Goal: Check status: Check status

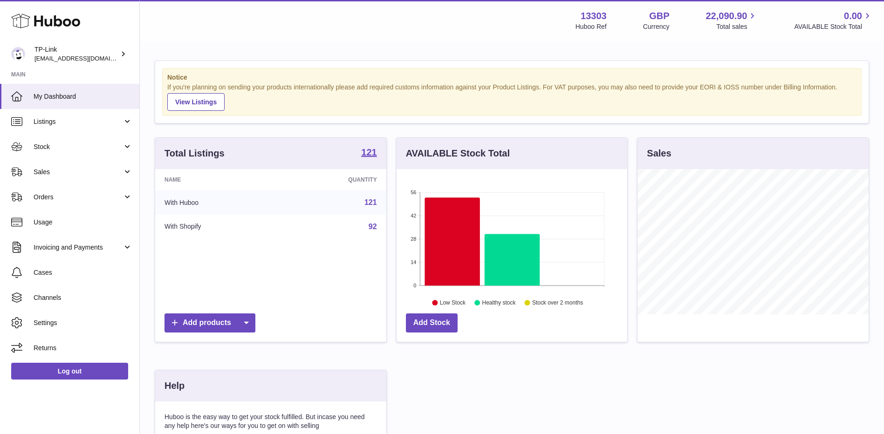
scroll to position [145, 231]
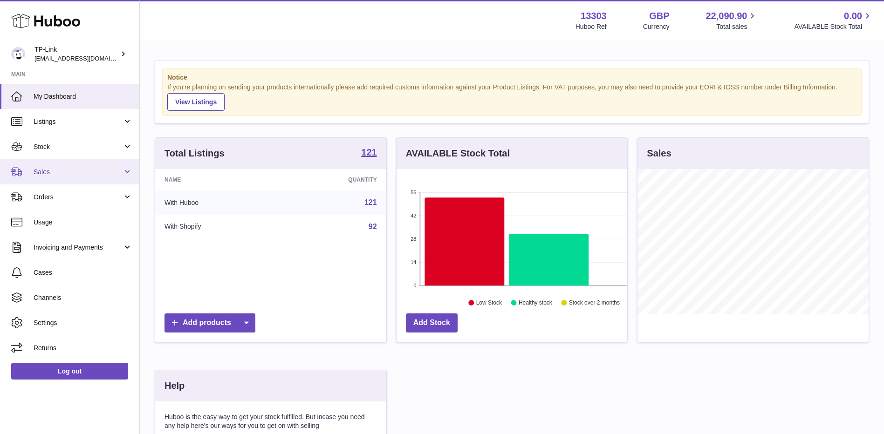
click at [80, 174] on span "Sales" at bounding box center [78, 172] width 89 height 9
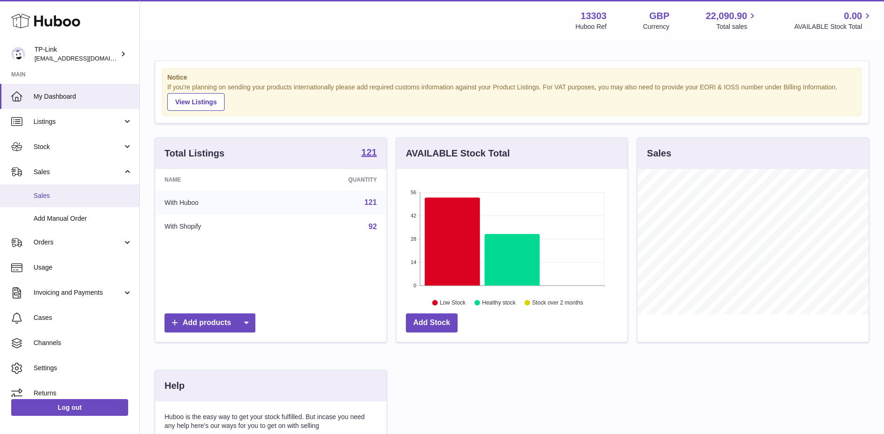
click at [61, 195] on span "Sales" at bounding box center [83, 196] width 99 height 9
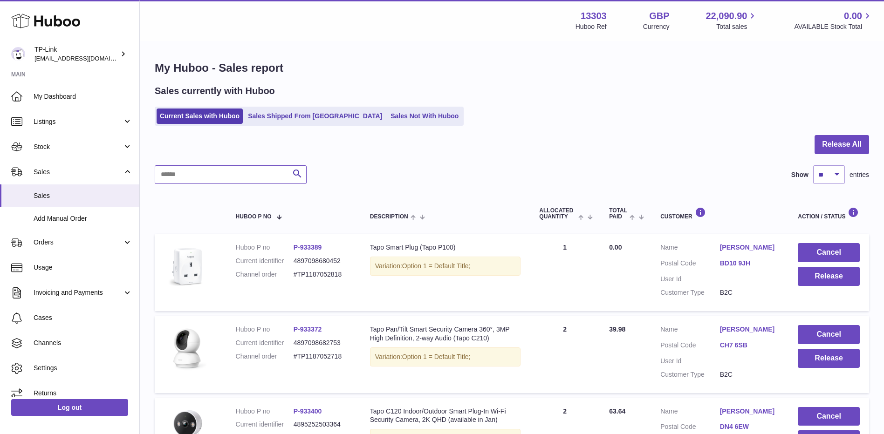
click at [212, 177] on input "text" at bounding box center [231, 174] width 152 height 19
paste input "**********"
type input "**********"
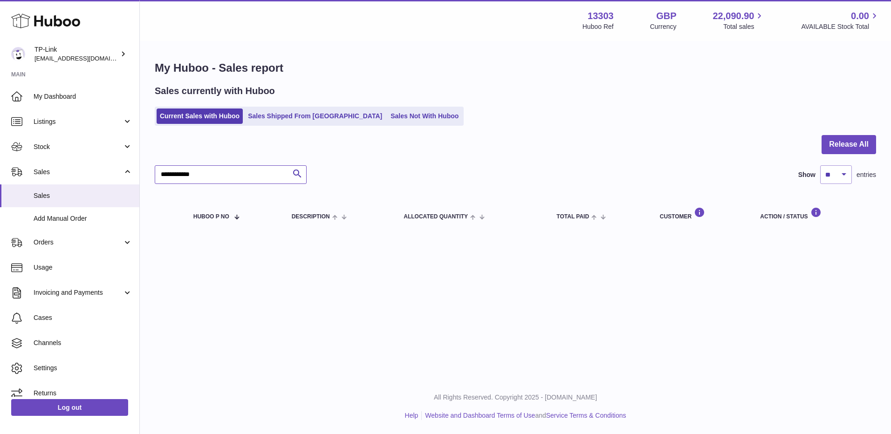
drag, startPoint x: 225, startPoint y: 175, endPoint x: 155, endPoint y: 171, distance: 70.5
click at [155, 171] on input "**********" at bounding box center [231, 174] width 152 height 19
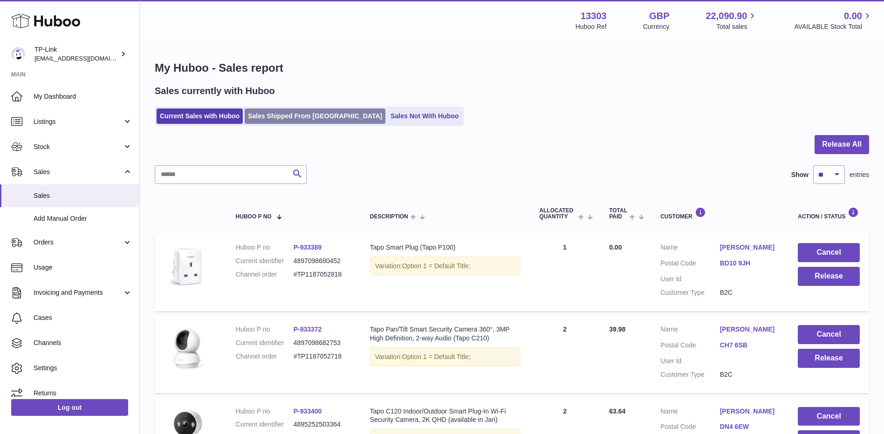
click at [281, 115] on link "Sales Shipped From [GEOGRAPHIC_DATA]" at bounding box center [315, 116] width 141 height 15
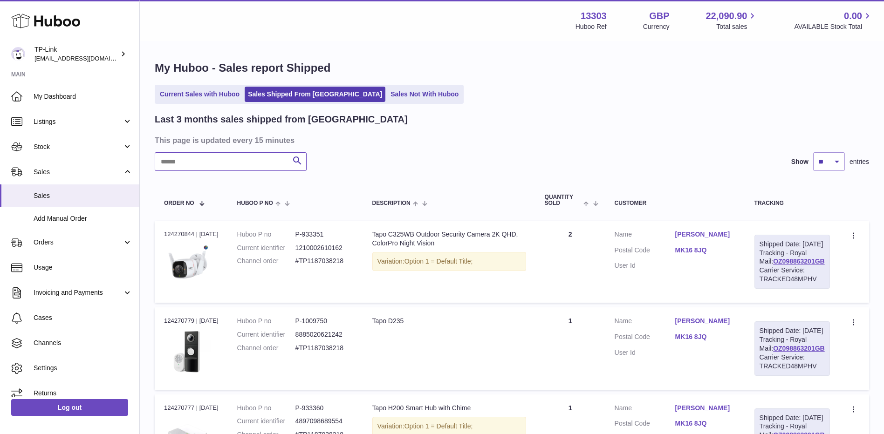
click at [208, 162] on input "text" at bounding box center [231, 161] width 152 height 19
paste input "**********"
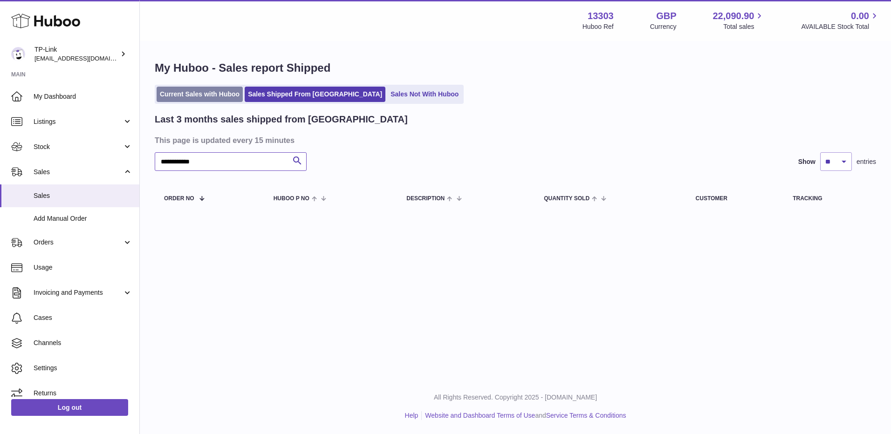
type input "**********"
click at [217, 94] on link "Current Sales with Huboo" at bounding box center [200, 94] width 86 height 15
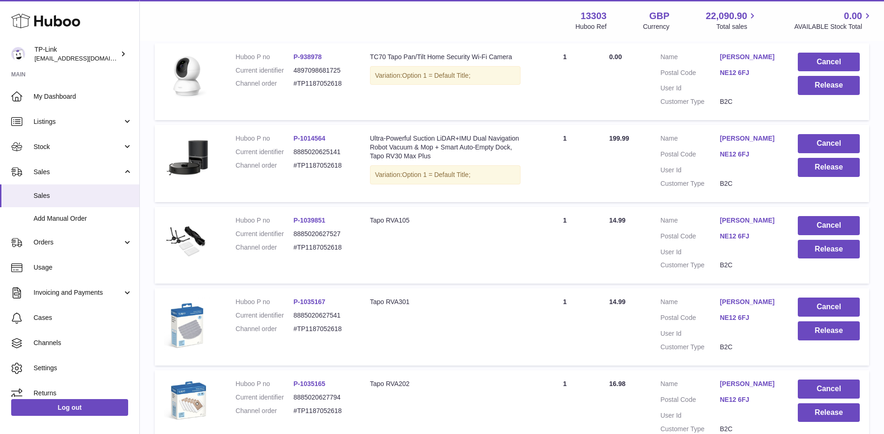
scroll to position [715, 0]
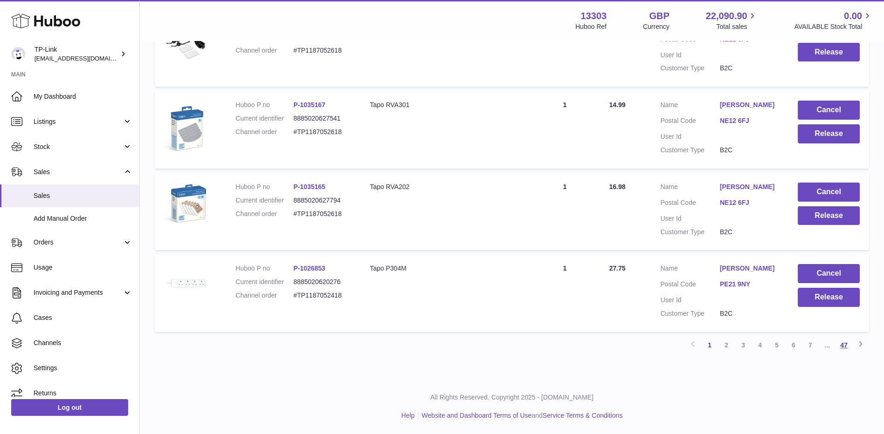
click at [847, 351] on link "47" at bounding box center [844, 345] width 17 height 17
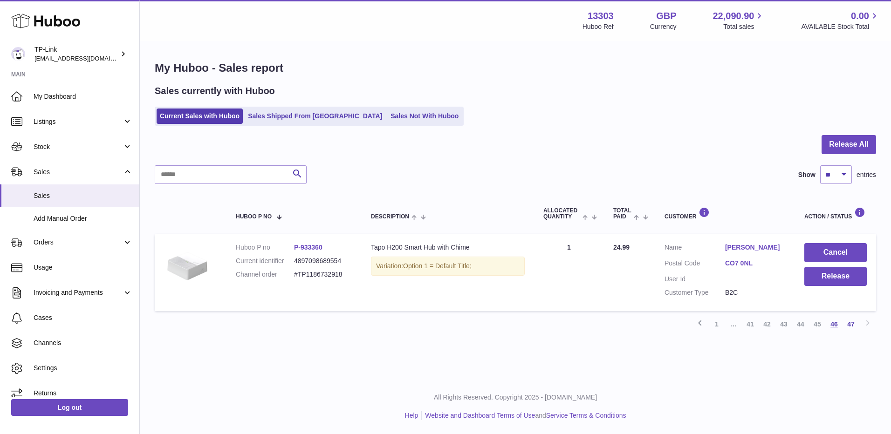
click at [837, 326] on link "46" at bounding box center [834, 324] width 17 height 17
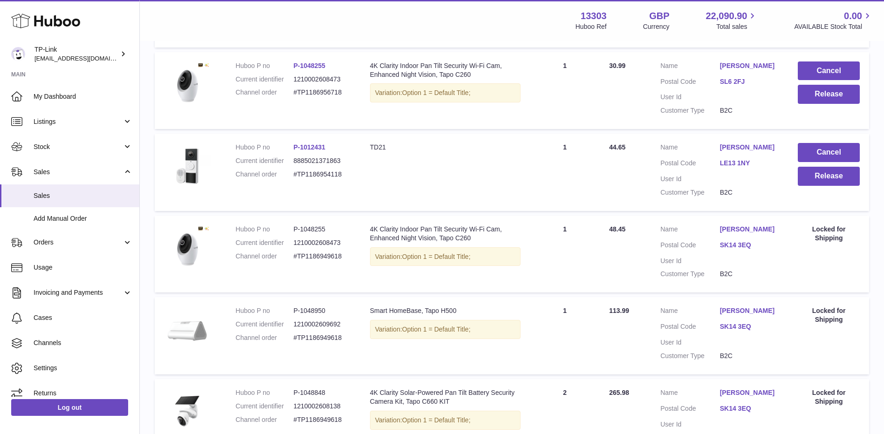
scroll to position [653, 0]
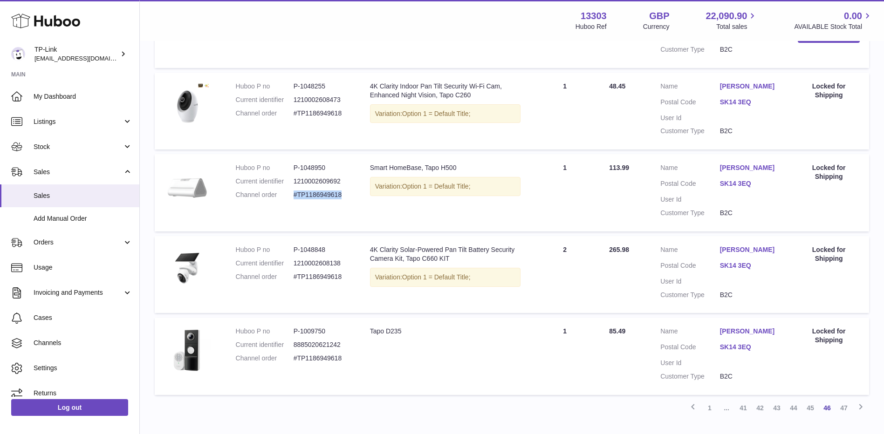
drag, startPoint x: 294, startPoint y: 196, endPoint x: 358, endPoint y: 197, distance: 63.9
click at [358, 197] on td "Huboo P no P-1048950 Current identifier 1210002609692 Channel order #TP11869496…" at bounding box center [294, 192] width 134 height 77
copy dd "#TP1186949618"
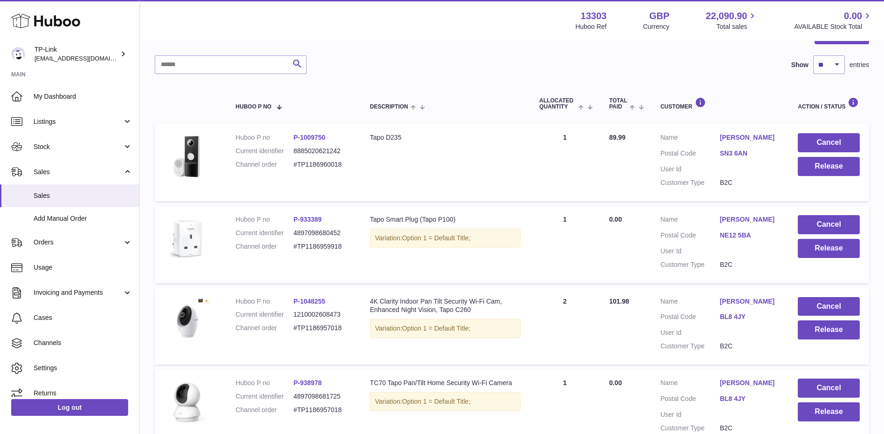
scroll to position [93, 0]
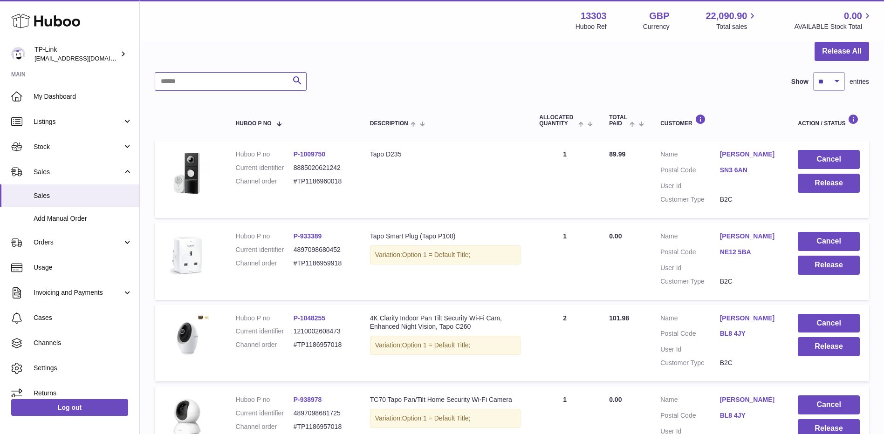
click at [234, 82] on input "text" at bounding box center [231, 81] width 152 height 19
paste input "**********"
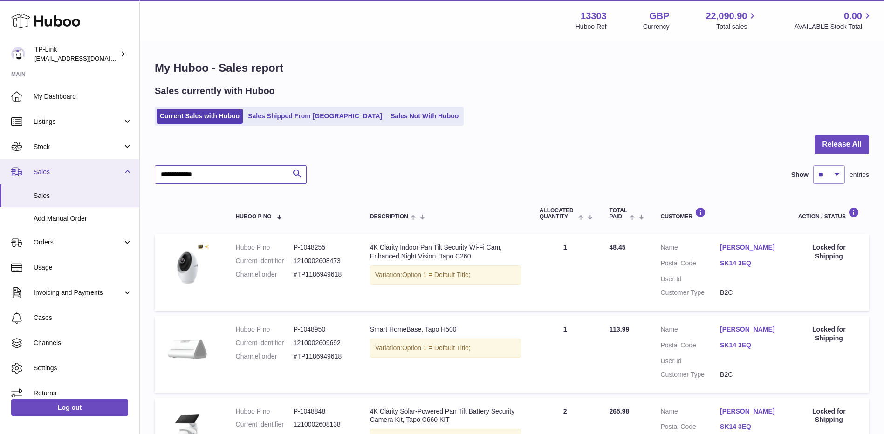
drag, startPoint x: 225, startPoint y: 167, endPoint x: 132, endPoint y: 170, distance: 92.8
click at [132, 170] on div "**********" at bounding box center [442, 317] width 884 height 635
paste input "text"
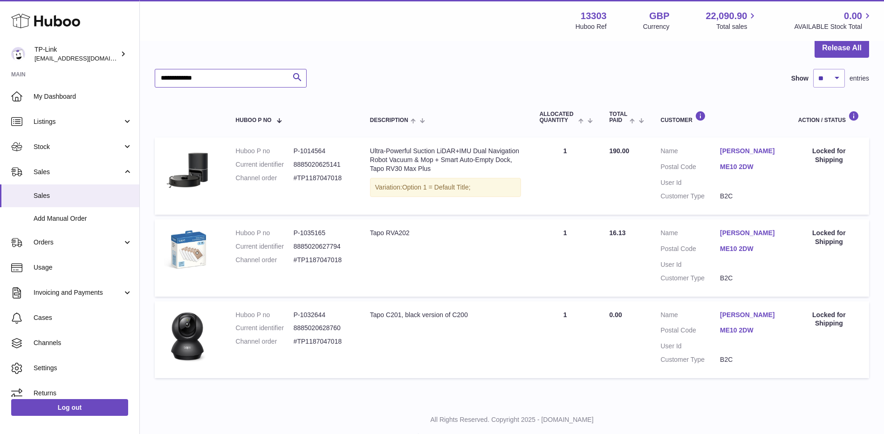
scroll to position [119, 0]
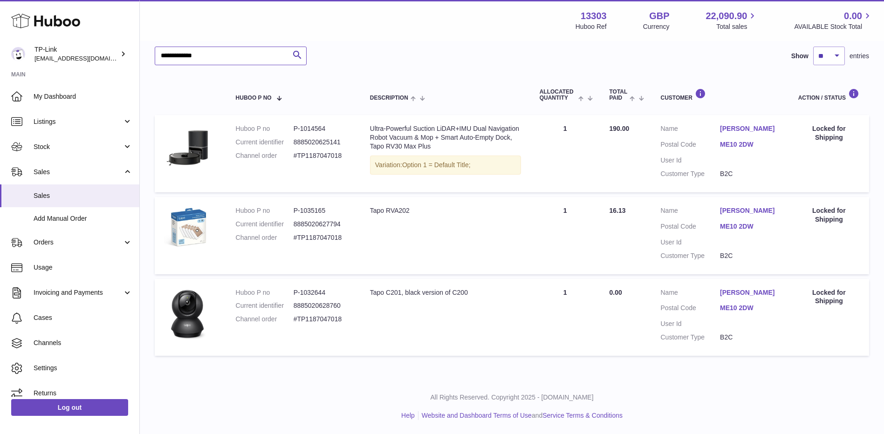
type input "**********"
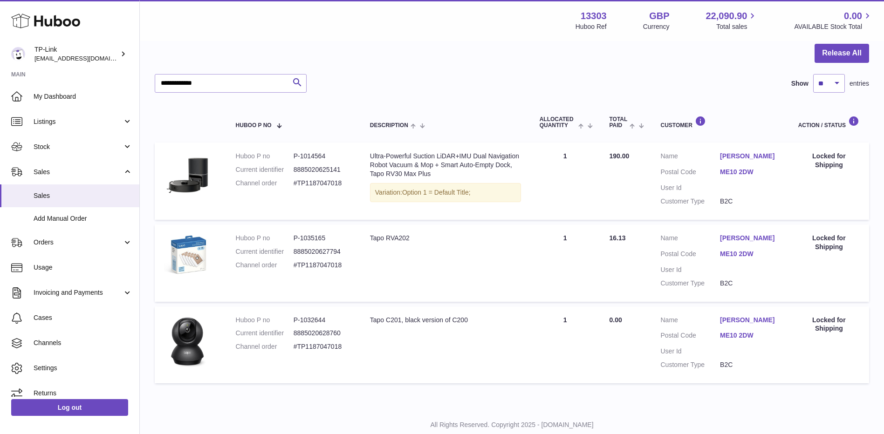
scroll to position [72, 0]
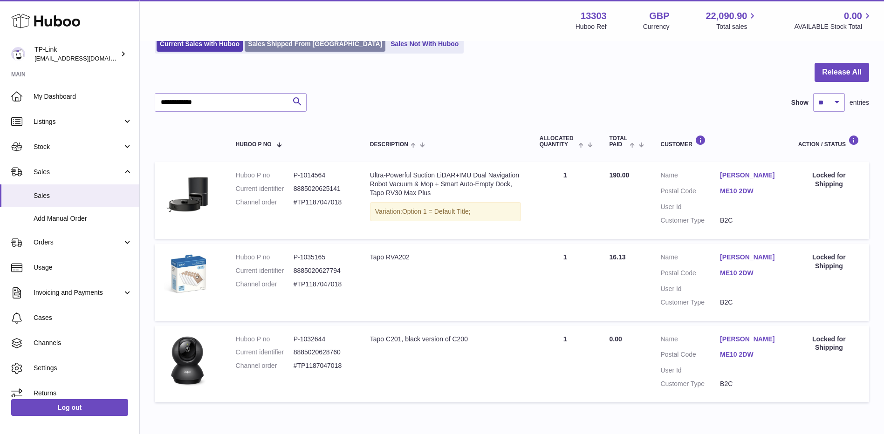
click at [273, 44] on link "Sales Shipped From [GEOGRAPHIC_DATA]" at bounding box center [315, 43] width 141 height 15
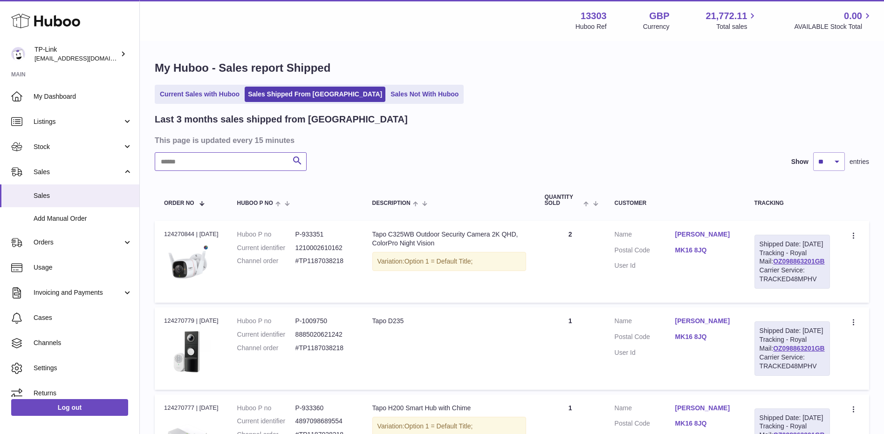
click at [237, 166] on input "text" at bounding box center [231, 161] width 152 height 19
paste input "**********"
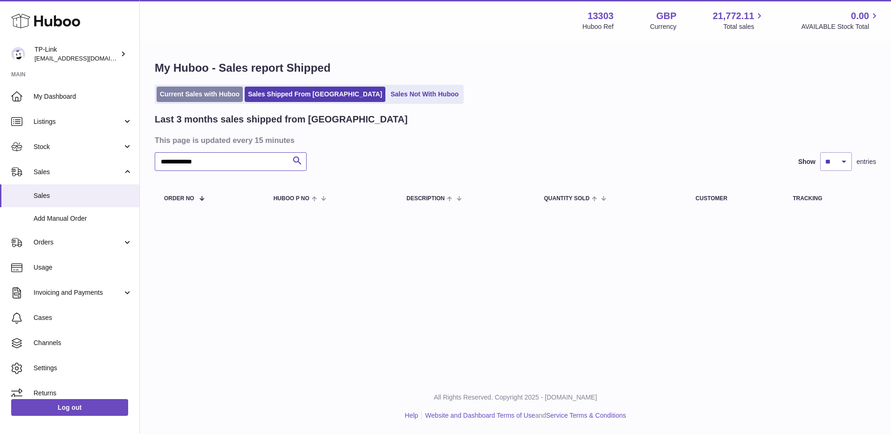
type input "**********"
click at [221, 96] on link "Current Sales with Huboo" at bounding box center [200, 94] width 86 height 15
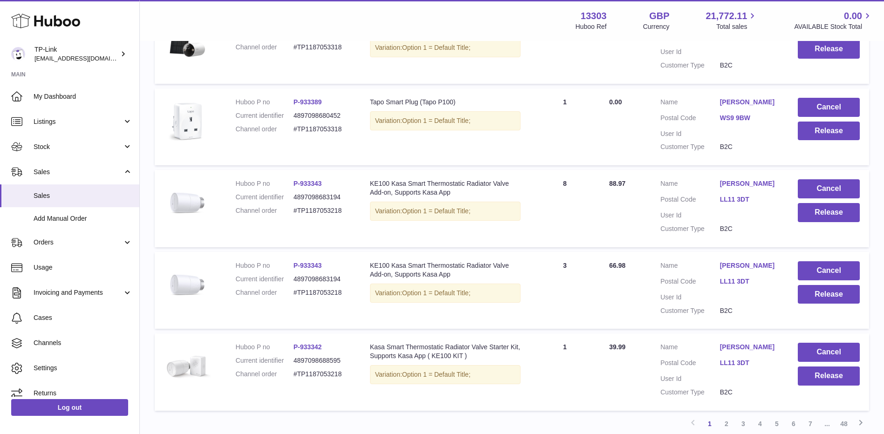
scroll to position [742, 0]
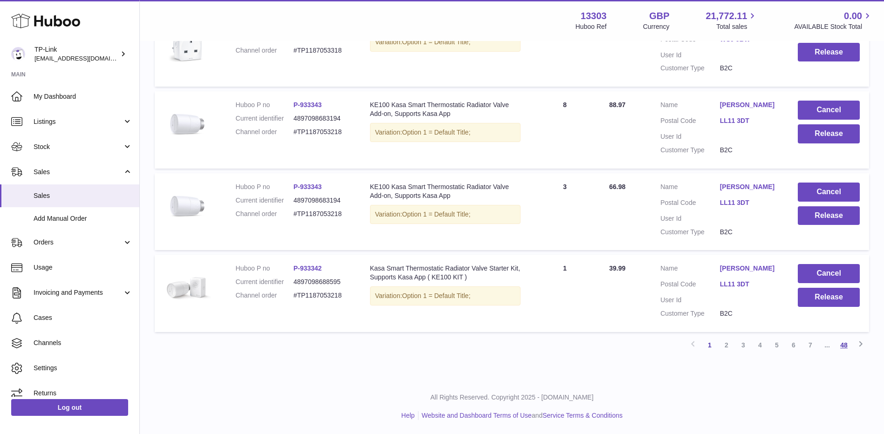
click at [842, 347] on link "48" at bounding box center [844, 345] width 17 height 17
click at [841, 349] on link "47" at bounding box center [844, 345] width 17 height 17
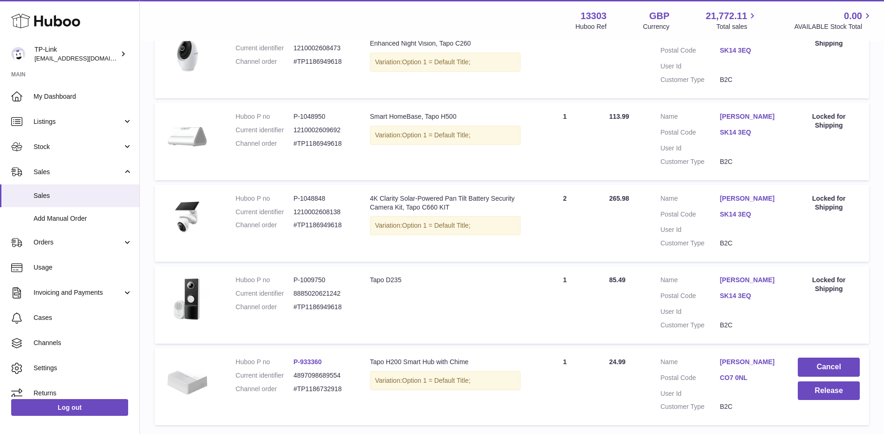
scroll to position [283, 0]
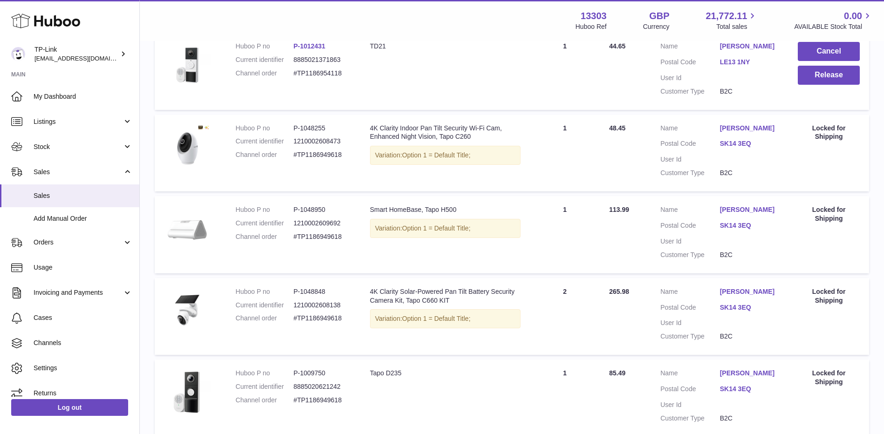
drag, startPoint x: 293, startPoint y: 234, endPoint x: 345, endPoint y: 236, distance: 52.3
click at [345, 236] on dl "Huboo P no P-1048950 Current identifier 1210002609692 Channel order #TP11869496…" at bounding box center [294, 226] width 116 height 41
copy dl "#TP1186949618"
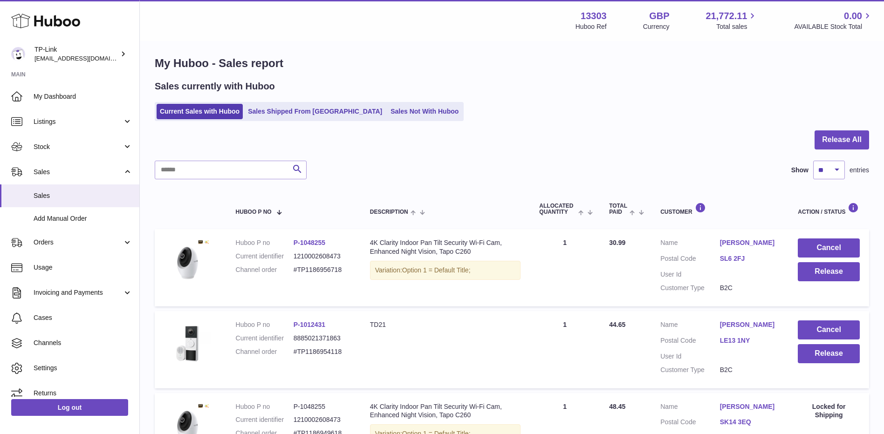
scroll to position [4, 0]
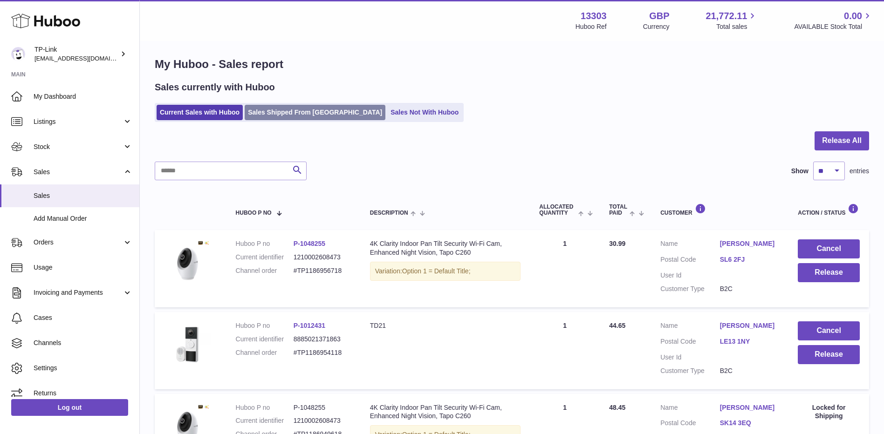
click at [289, 108] on link "Sales Shipped From [GEOGRAPHIC_DATA]" at bounding box center [315, 112] width 141 height 15
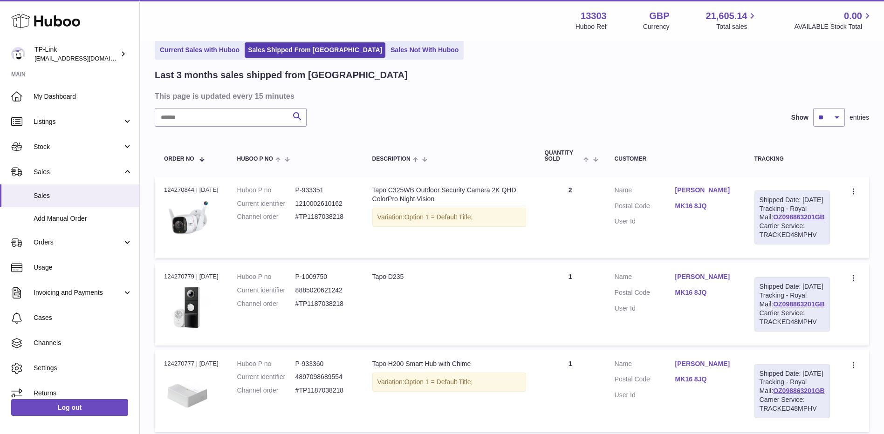
scroll to position [47, 0]
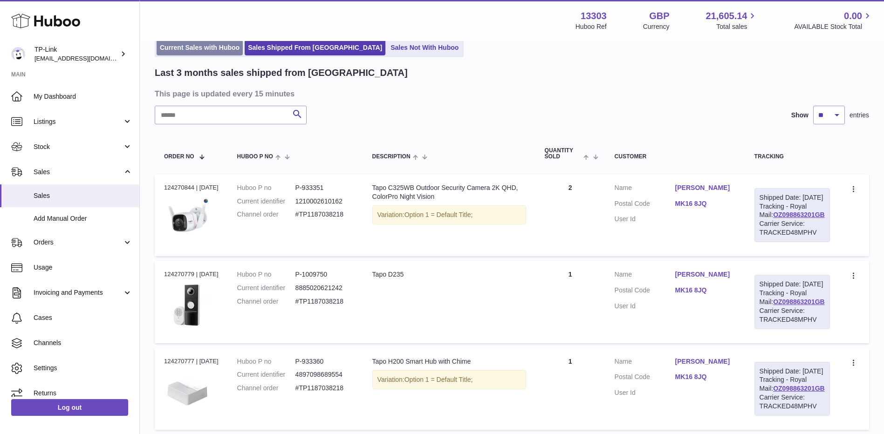
click at [198, 54] on link "Current Sales with Huboo" at bounding box center [200, 47] width 86 height 15
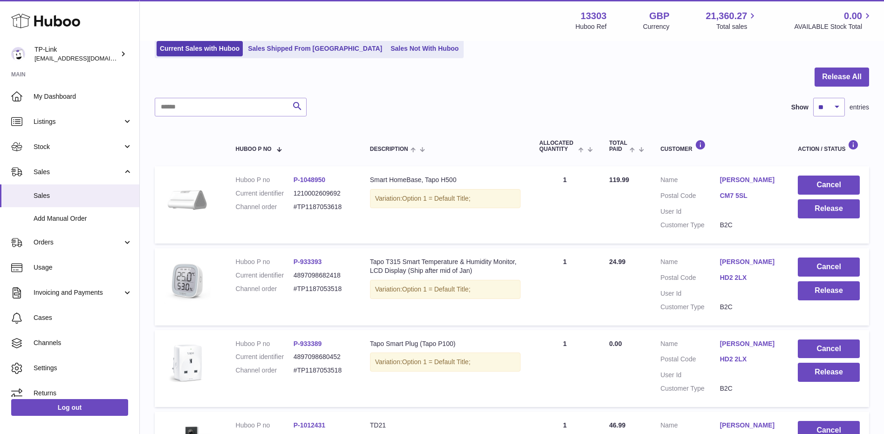
scroll to position [140, 0]
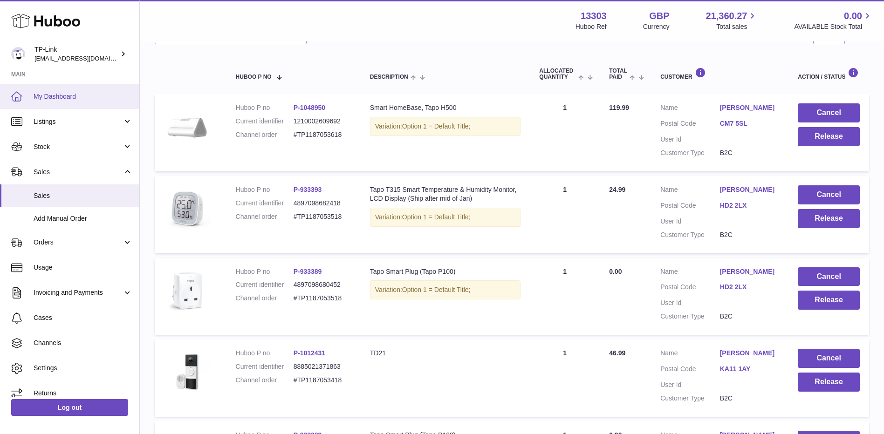
click at [71, 94] on span "My Dashboard" at bounding box center [83, 96] width 99 height 9
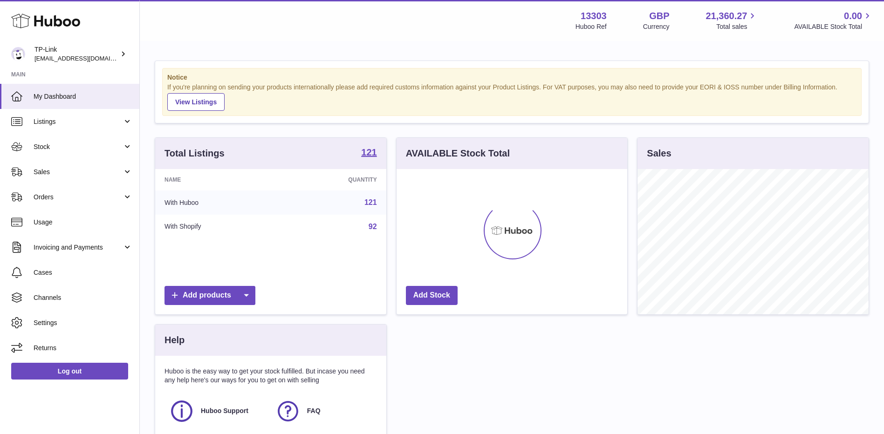
scroll to position [145, 231]
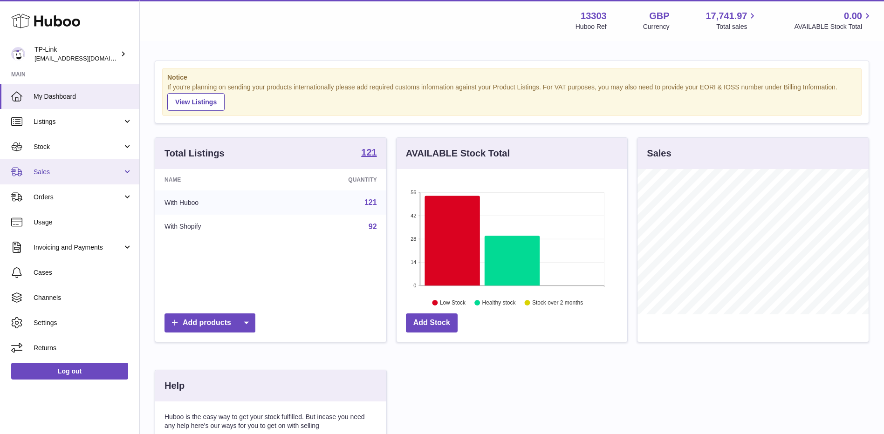
drag, startPoint x: 61, startPoint y: 174, endPoint x: 60, endPoint y: 179, distance: 4.8
click at [61, 174] on span "Sales" at bounding box center [78, 172] width 89 height 9
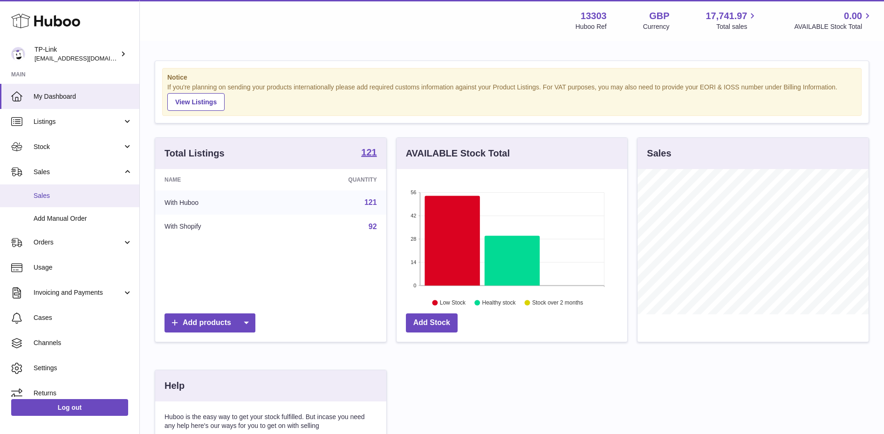
click at [55, 192] on span "Sales" at bounding box center [83, 196] width 99 height 9
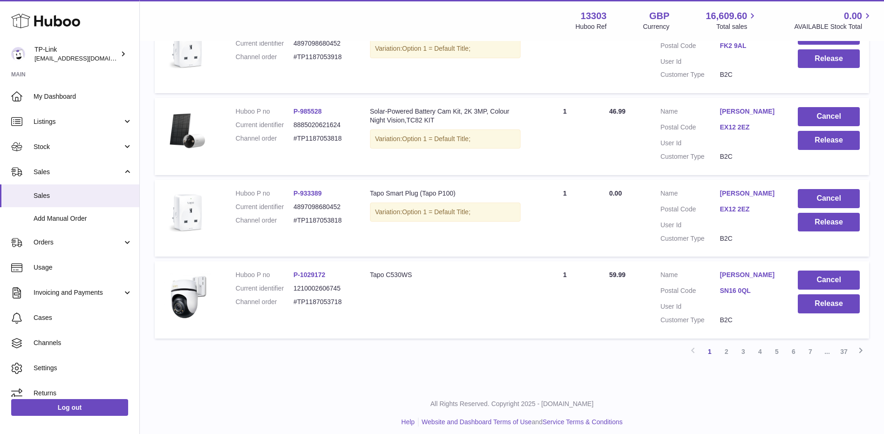
scroll to position [715, 0]
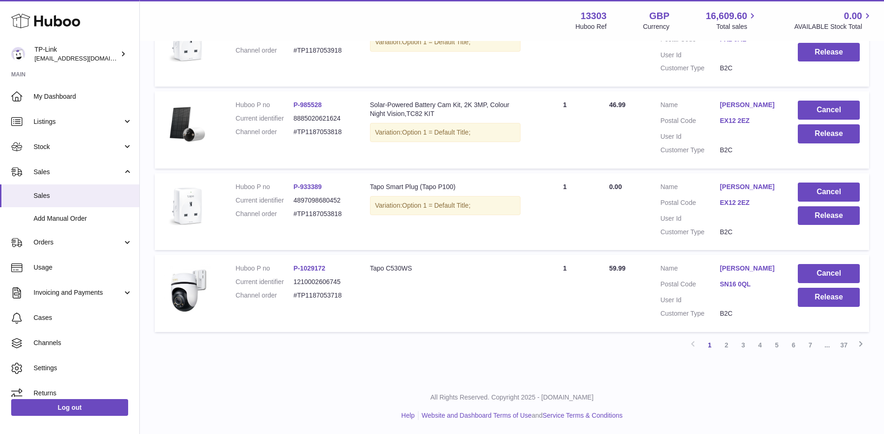
click at [846, 345] on link "37" at bounding box center [844, 345] width 17 height 17
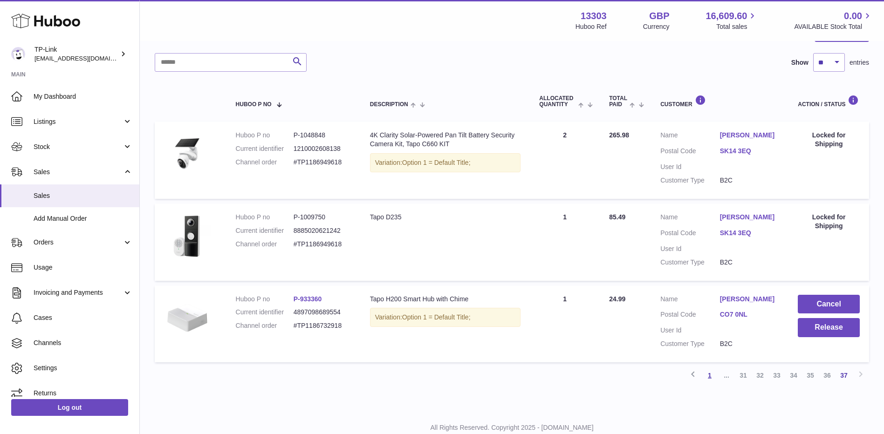
scroll to position [143, 0]
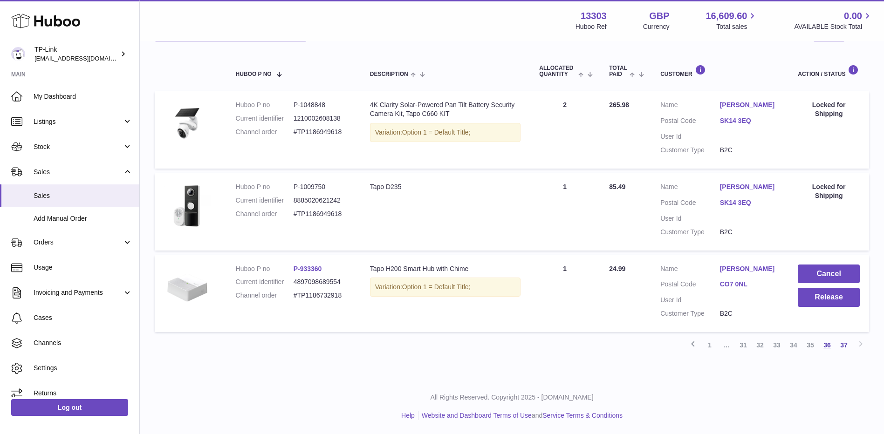
click at [827, 347] on link "36" at bounding box center [827, 345] width 17 height 17
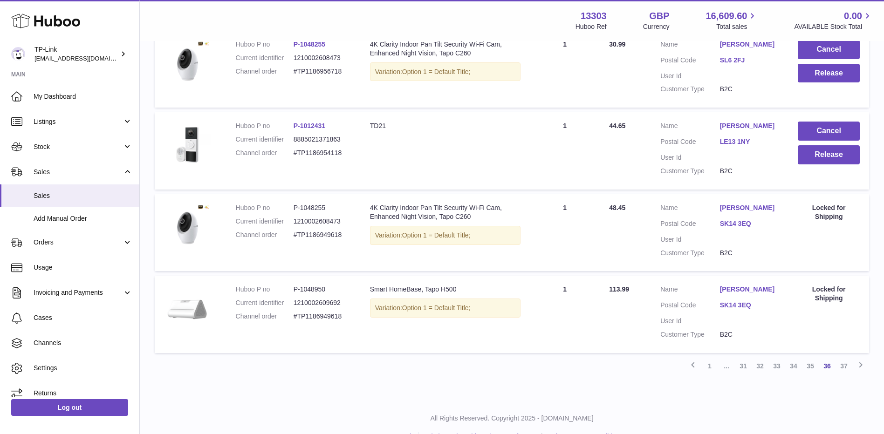
scroll to position [648, 0]
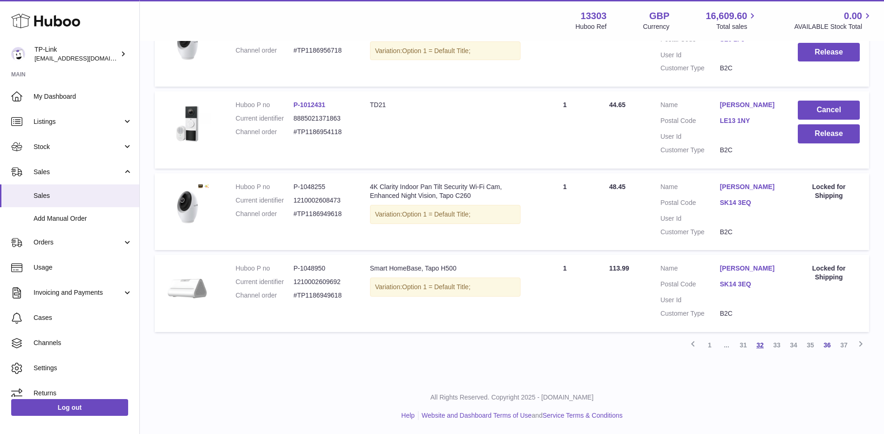
click at [762, 346] on link "32" at bounding box center [760, 345] width 17 height 17
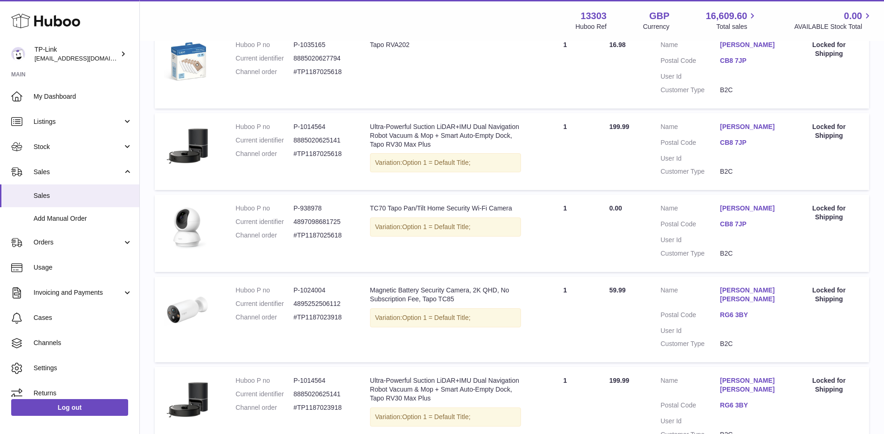
scroll to position [715, 0]
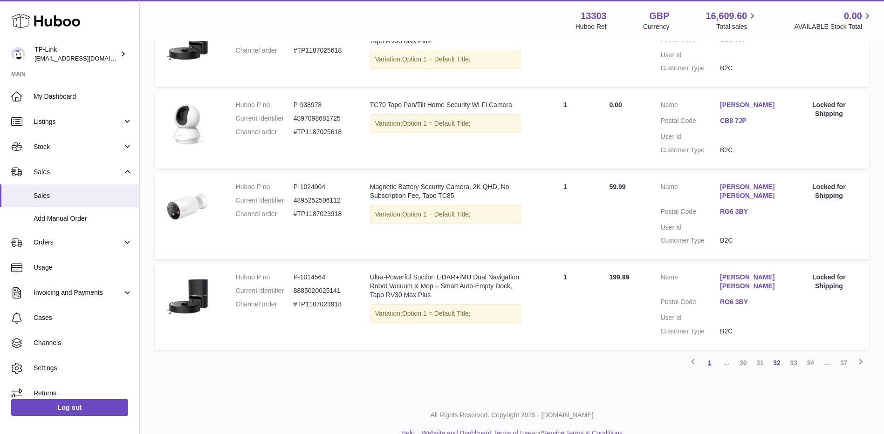
click at [708, 355] on link "1" at bounding box center [709, 363] width 17 height 17
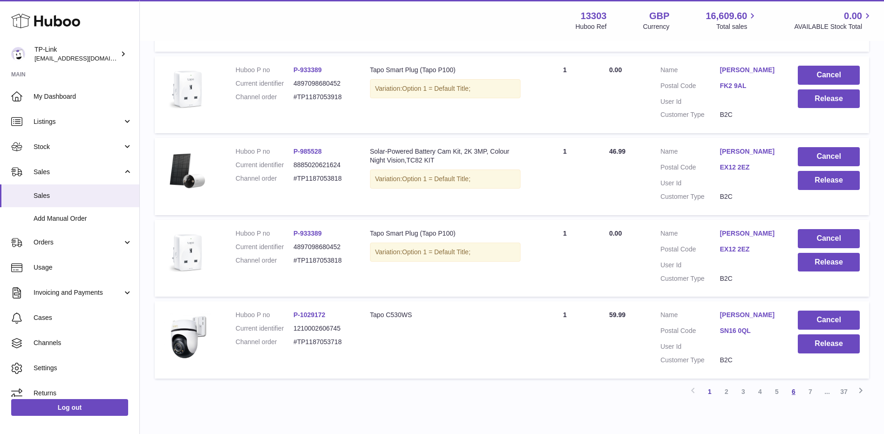
click at [785, 392] on link "6" at bounding box center [793, 392] width 17 height 17
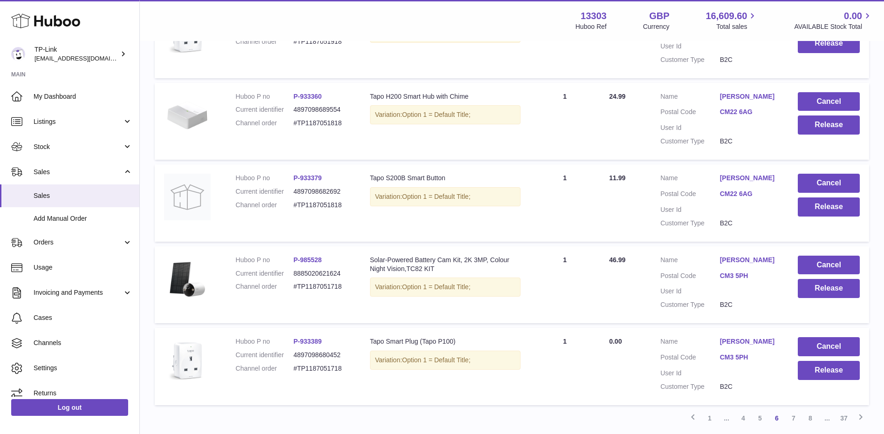
scroll to position [724, 0]
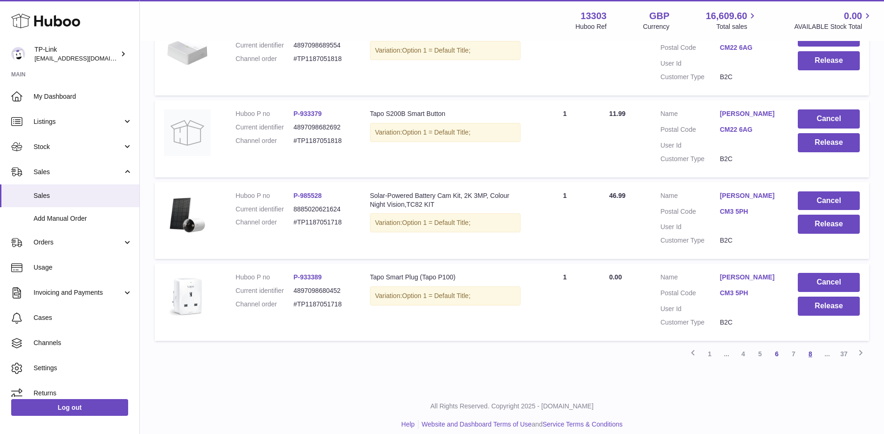
click at [809, 348] on link "8" at bounding box center [810, 354] width 17 height 17
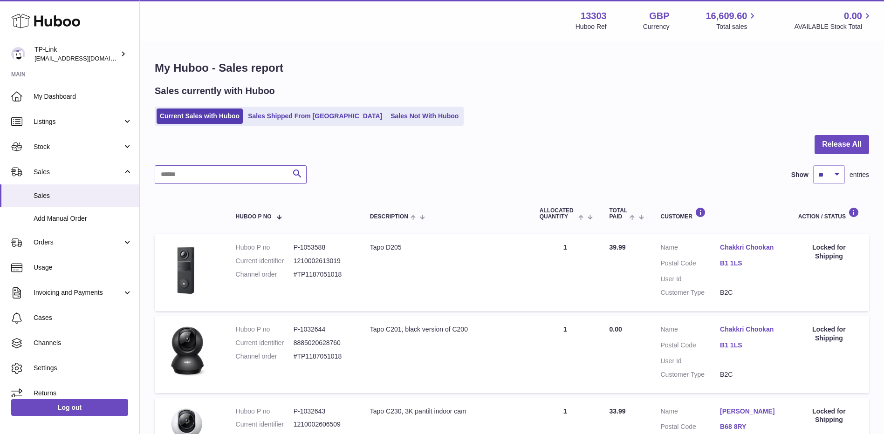
click at [205, 174] on input "text" at bounding box center [231, 174] width 152 height 19
paste input "**********"
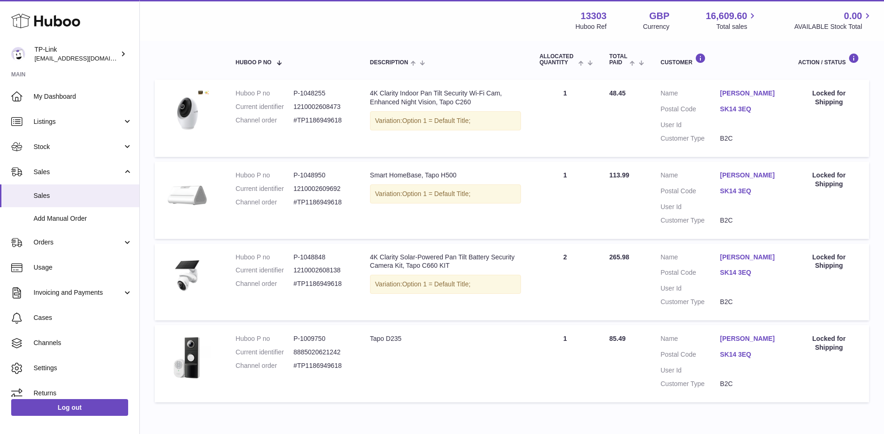
scroll to position [154, 0]
type input "**********"
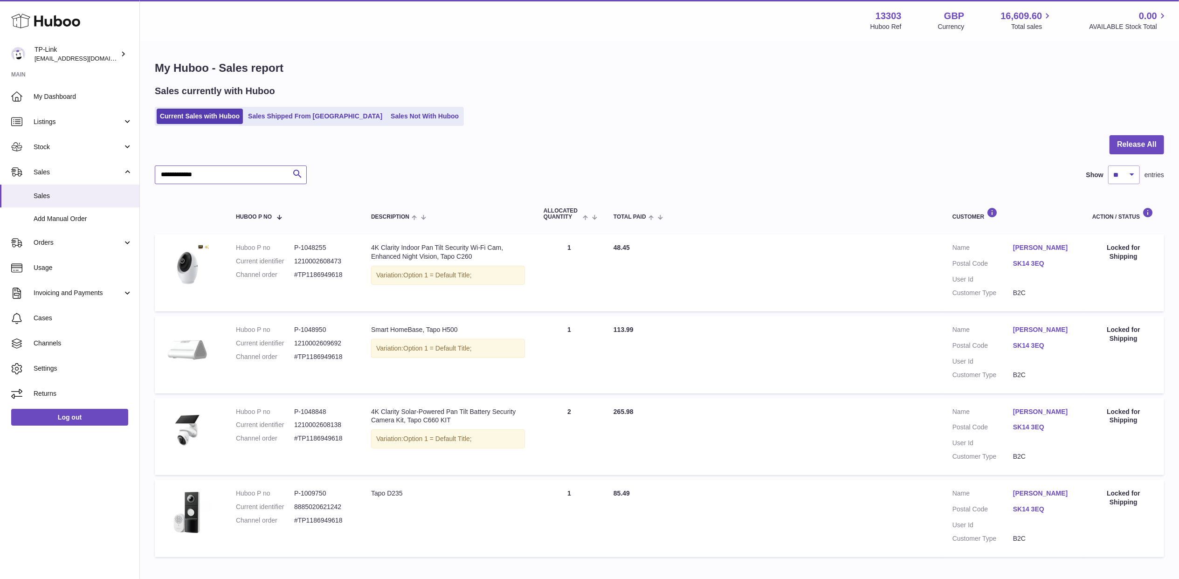
scroll to position [55, 0]
